Goal: Check status: Check status

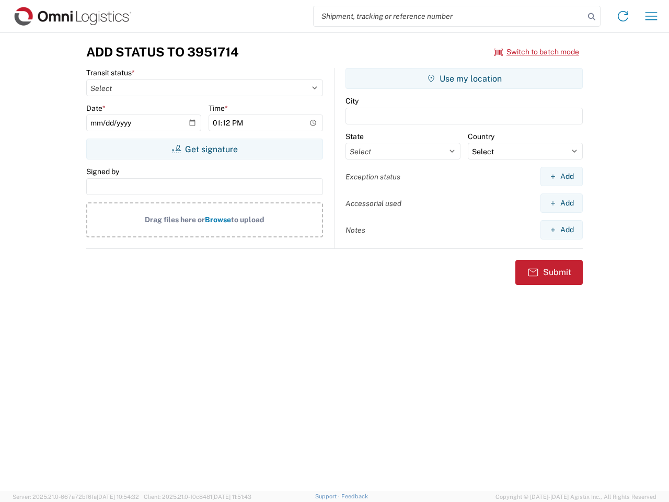
click at [449, 16] on input "search" at bounding box center [449, 16] width 271 height 20
click at [592, 17] on icon at bounding box center [591, 16] width 15 height 15
click at [623, 16] on icon at bounding box center [623, 16] width 17 height 17
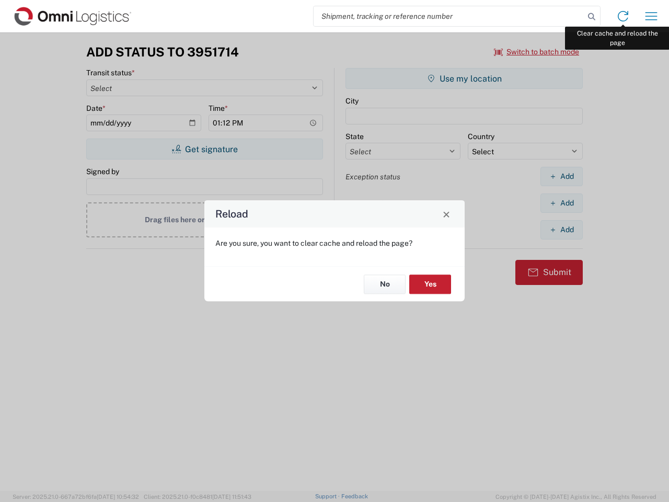
click at [651, 16] on div "Reload Are you sure, you want to clear cache and reload the page? No Yes" at bounding box center [334, 251] width 669 height 502
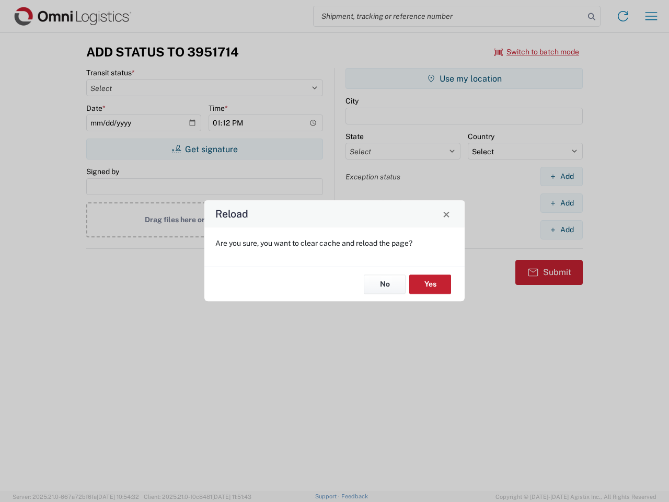
click at [537, 52] on div "Reload Are you sure, you want to clear cache and reload the page? No Yes" at bounding box center [334, 251] width 669 height 502
click at [204, 149] on div "Reload Are you sure, you want to clear cache and reload the page? No Yes" at bounding box center [334, 251] width 669 height 502
click at [464, 78] on div "Reload Are you sure, you want to clear cache and reload the page? No Yes" at bounding box center [334, 251] width 669 height 502
click at [561, 176] on div "Reload Are you sure, you want to clear cache and reload the page? No Yes" at bounding box center [334, 251] width 669 height 502
click at [561, 203] on div "Reload Are you sure, you want to clear cache and reload the page? No Yes" at bounding box center [334, 251] width 669 height 502
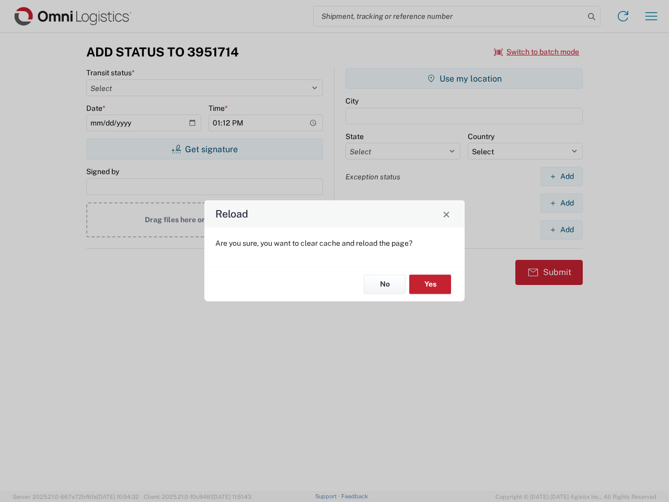
click at [561, 229] on div "Reload Are you sure, you want to clear cache and reload the page? No Yes" at bounding box center [334, 251] width 669 height 502
